Goal: Navigation & Orientation: Find specific page/section

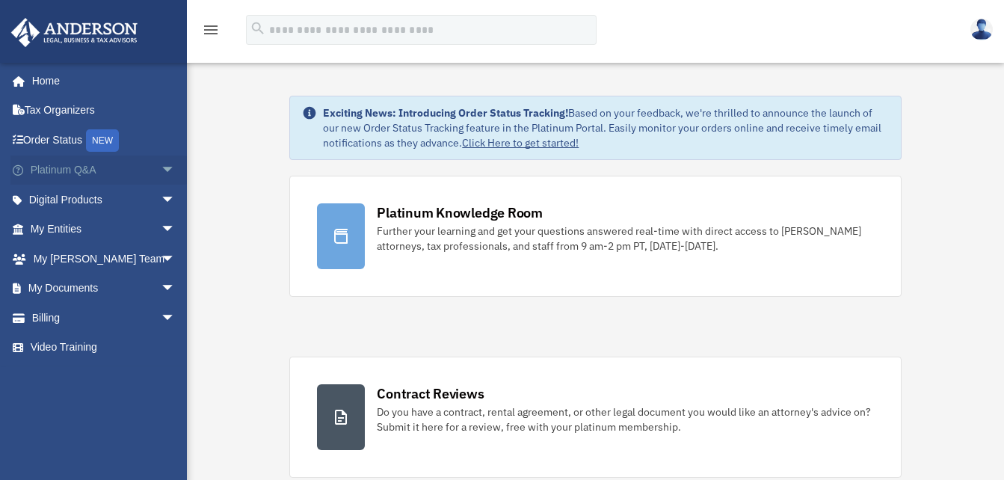
click at [161, 165] on span "arrow_drop_down" at bounding box center [176, 170] width 30 height 31
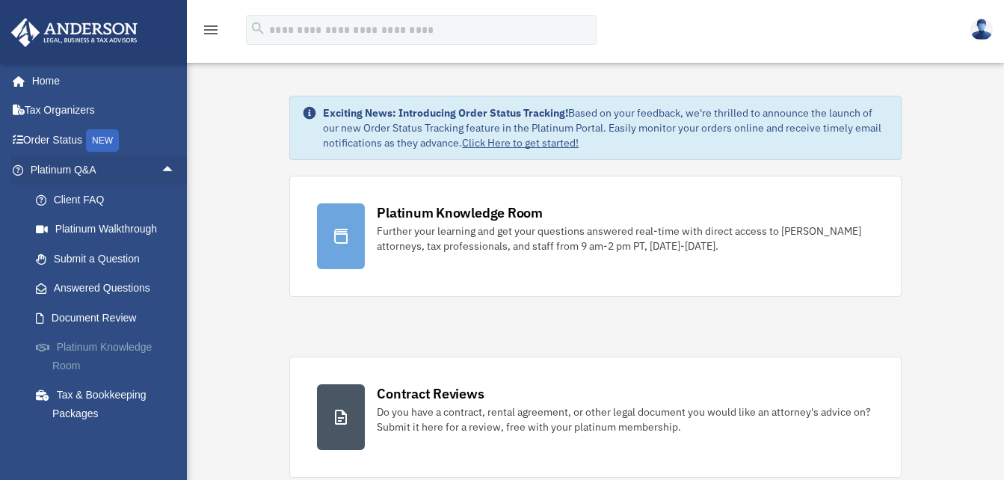
click at [103, 345] on link "Platinum Knowledge Room" at bounding box center [109, 357] width 177 height 48
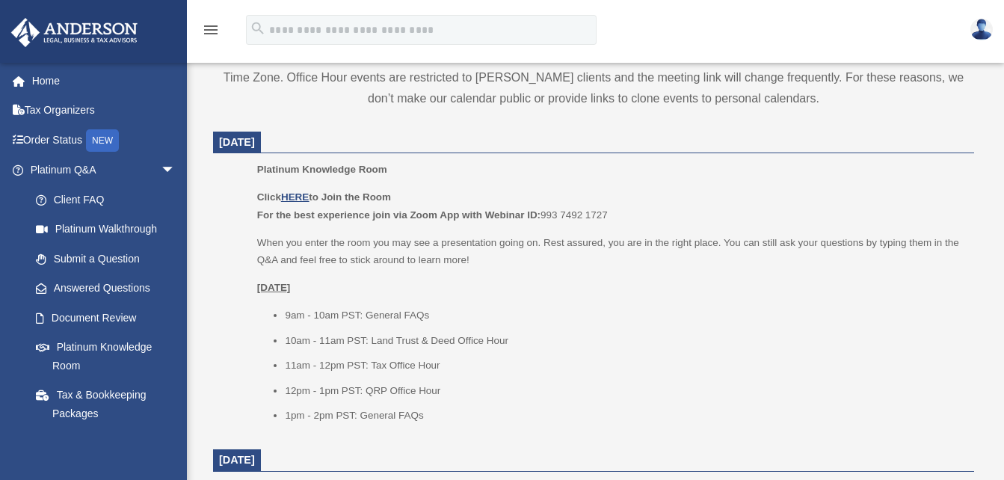
scroll to position [578, 0]
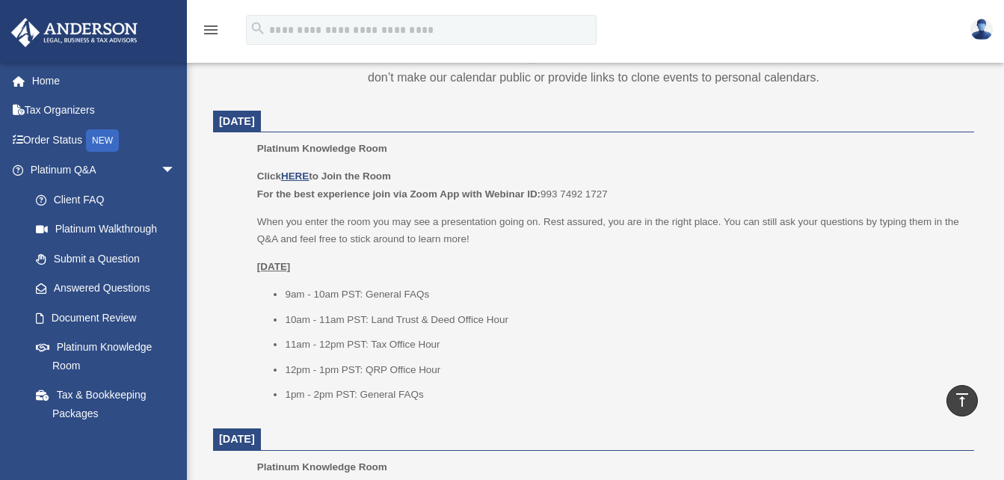
click at [309, 256] on div "Click HERE to Join the Room For the best experience join via Zoom App with Webi…" at bounding box center [610, 284] width 706 height 235
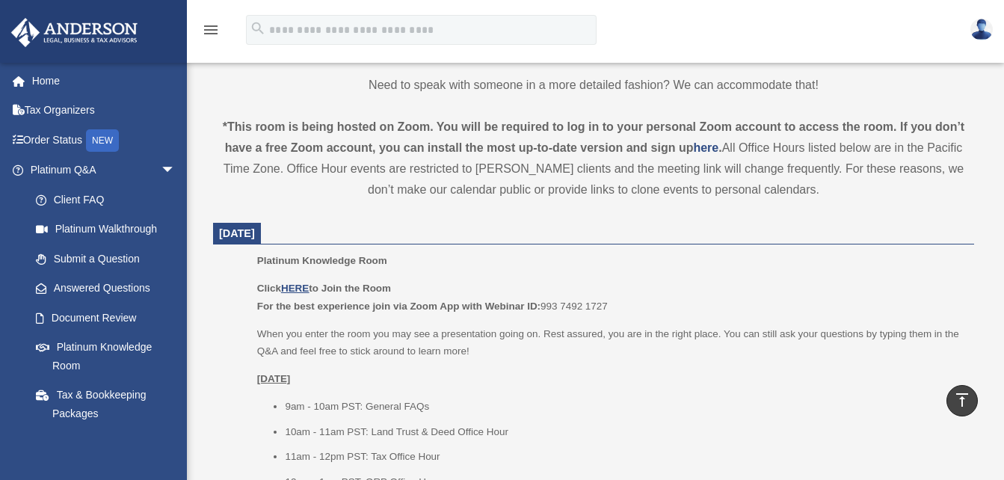
scroll to position [467, 0]
click at [300, 285] on u "HERE" at bounding box center [295, 287] width 28 height 11
